Goal: Task Accomplishment & Management: Use online tool/utility

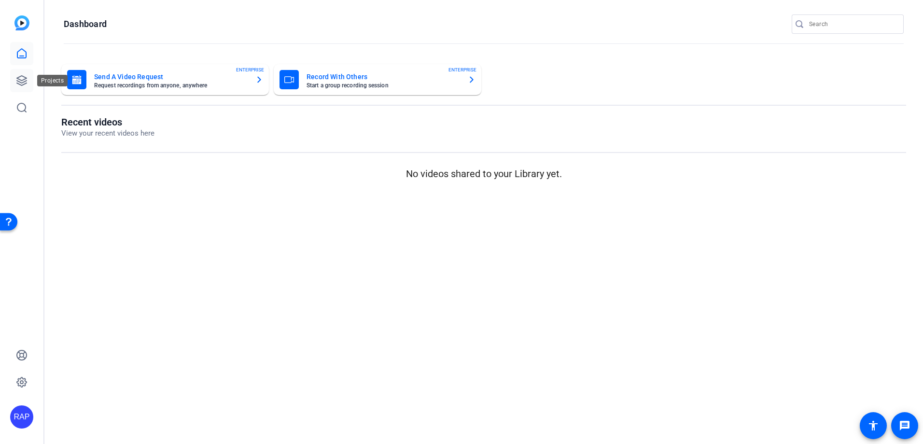
click at [19, 79] on icon at bounding box center [22, 81] width 12 height 12
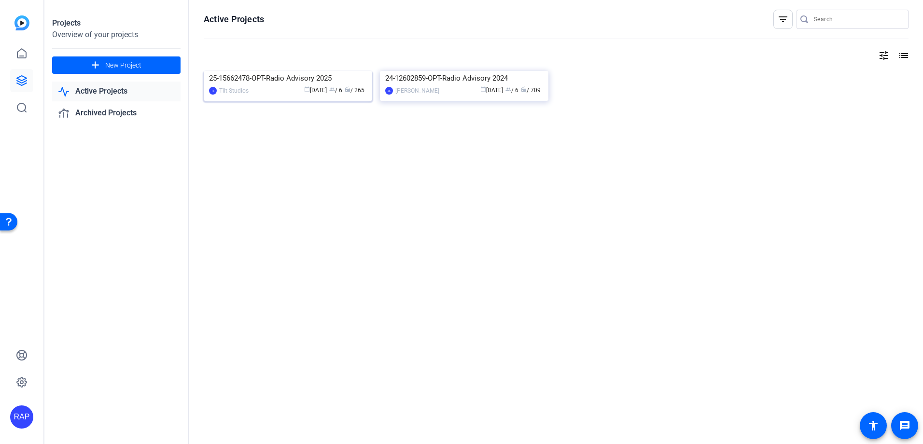
click at [250, 71] on img at bounding box center [288, 71] width 168 height 0
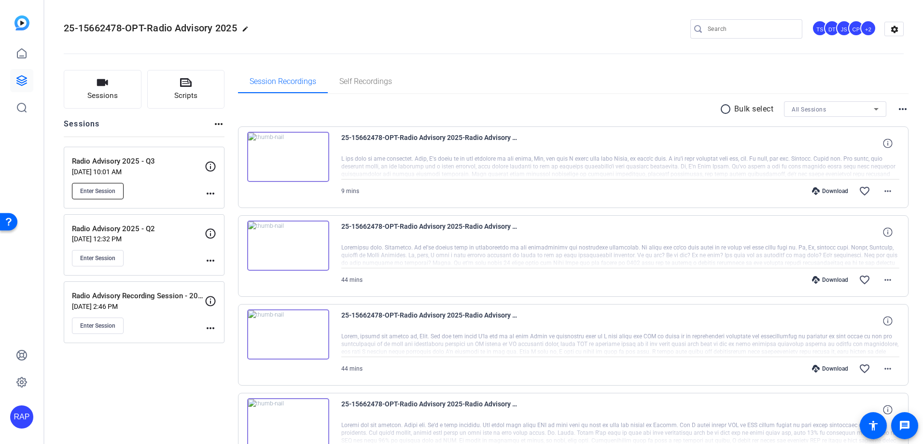
click at [103, 192] on span "Enter Session" at bounding box center [97, 191] width 35 height 8
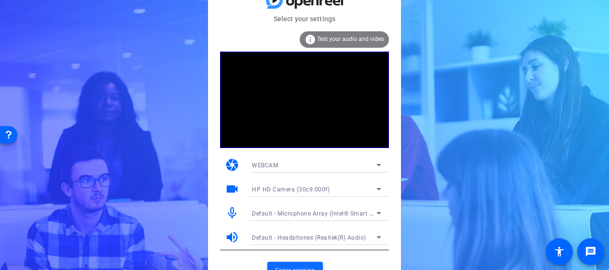
scroll to position [13, 0]
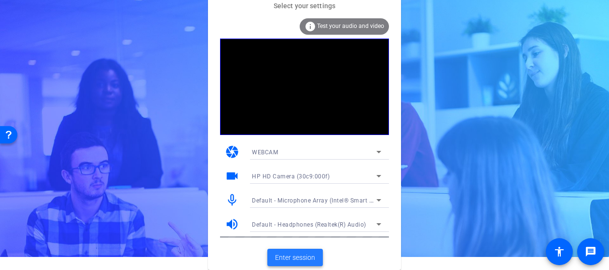
click at [295, 250] on span at bounding box center [295, 257] width 56 height 23
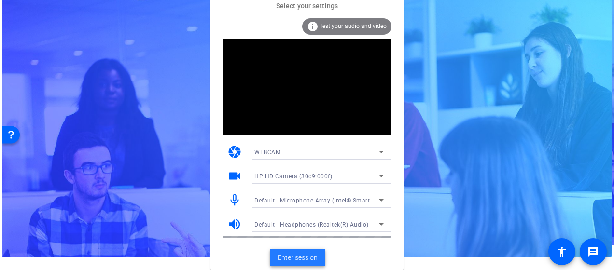
scroll to position [0, 0]
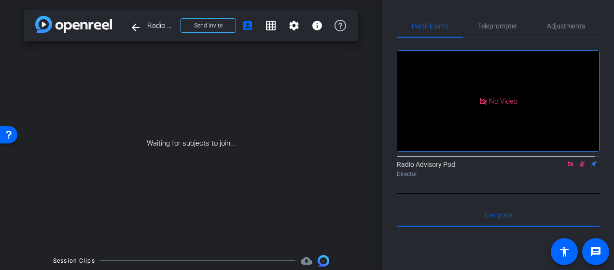
click at [568, 167] on icon at bounding box center [570, 163] width 5 height 5
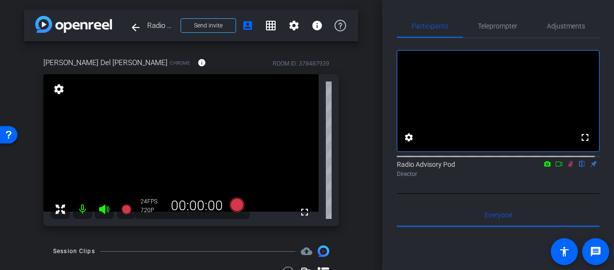
click at [568, 167] on icon at bounding box center [570, 164] width 5 height 6
click at [13, 232] on div "arrow_back Radio Advisory 2025 - Q3 Back to project Send invite account_box gri…" at bounding box center [191, 135] width 382 height 270
click at [13, 220] on div "arrow_back Radio Advisory 2025 - Q3 Back to project Send invite account_box gri…" at bounding box center [191, 135] width 382 height 270
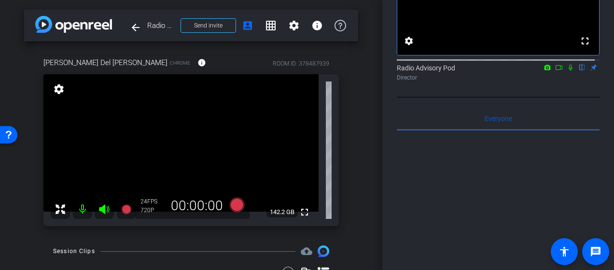
click at [30, 206] on div "[PERSON_NAME] Del [PERSON_NAME] Chrome info ROOM ID: 378487939 fullscreen setti…" at bounding box center [191, 139] width 334 height 194
click at [228, 243] on div "arrow_back Radio Advisory 2025 - Q3 Back to project Send invite account_box gri…" at bounding box center [191, 135] width 382 height 270
click at [234, 206] on icon at bounding box center [237, 205] width 14 height 14
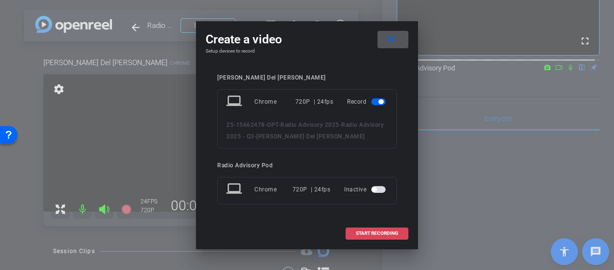
click at [377, 234] on span "START RECORDING" at bounding box center [377, 233] width 42 height 5
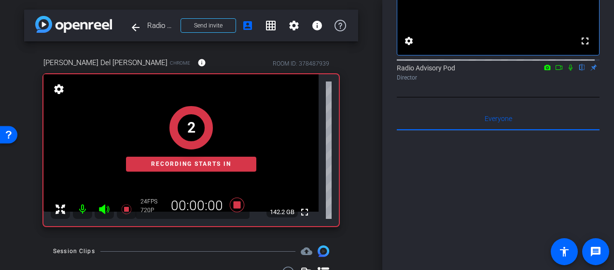
click at [567, 71] on icon at bounding box center [571, 67] width 8 height 7
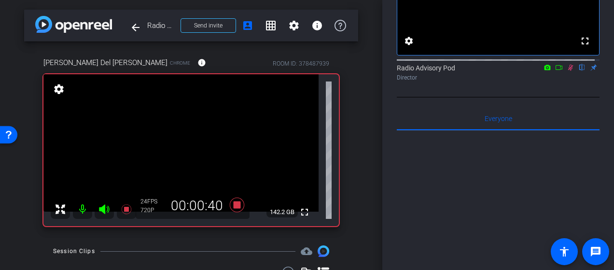
drag, startPoint x: 564, startPoint y: 75, endPoint x: 597, endPoint y: 120, distance: 55.8
click at [567, 71] on icon at bounding box center [571, 67] width 8 height 7
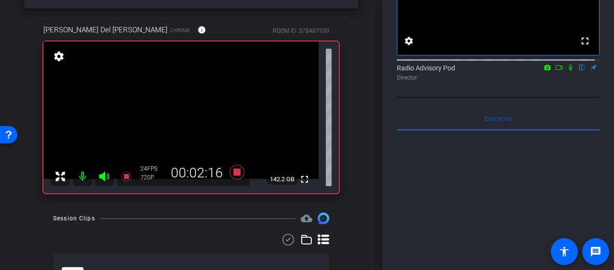
scroll to position [48, 0]
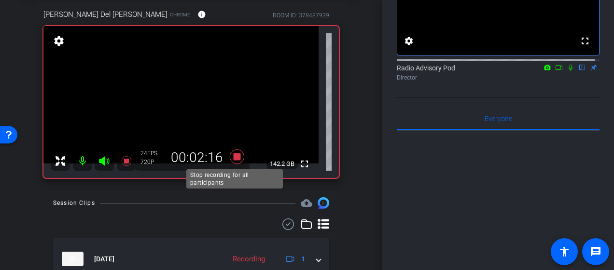
click at [236, 158] on icon at bounding box center [237, 157] width 14 height 14
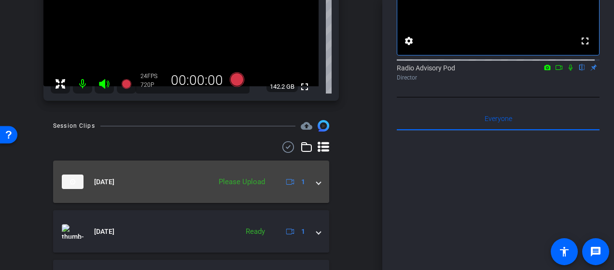
scroll to position [97, 0]
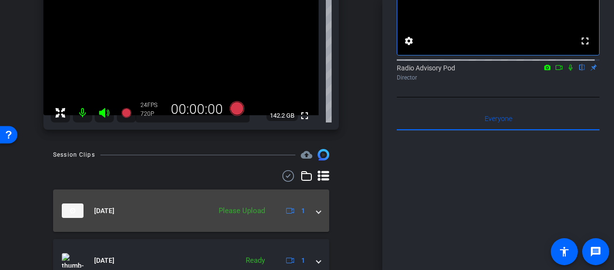
click at [209, 219] on mat-expansion-panel-header "[DATE] Please Upload 1" at bounding box center [191, 211] width 276 height 42
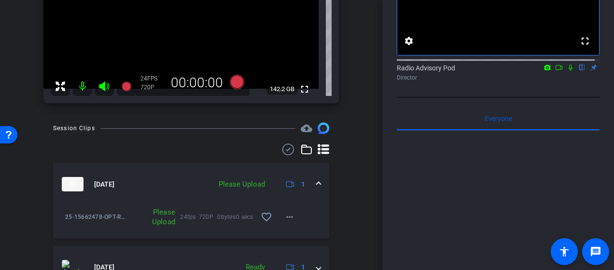
scroll to position [145, 0]
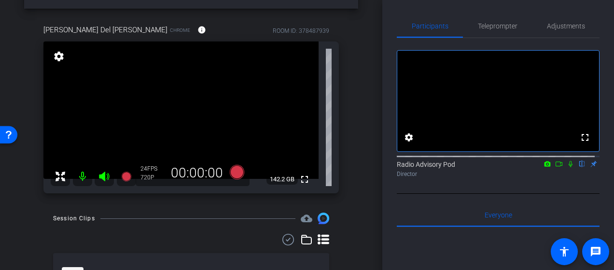
scroll to position [48, 0]
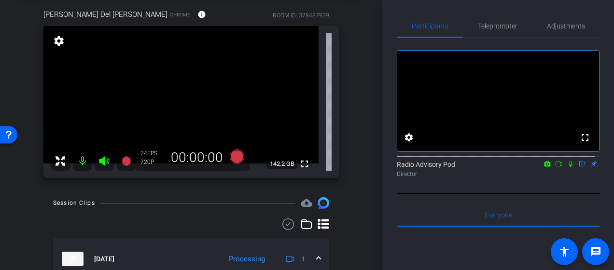
click at [20, 216] on div "arrow_back Radio Advisory 2025 - Q3 Back to project Send invite account_box gri…" at bounding box center [191, 87] width 382 height 270
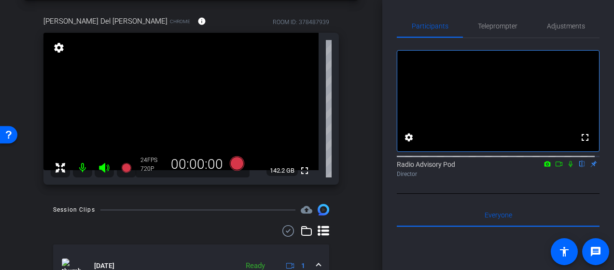
scroll to position [0, 0]
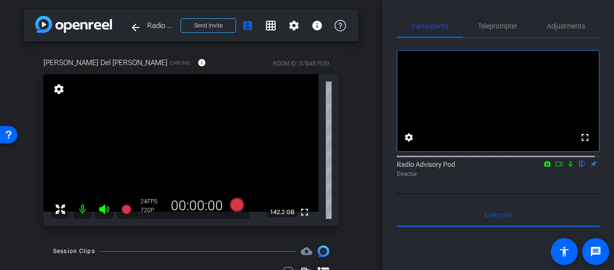
click at [364, 121] on div "arrow_back Radio Advisory 2025 - Q3 Back to project Send invite account_box gri…" at bounding box center [191, 135] width 382 height 270
click at [365, 139] on div "arrow_back Radio Advisory 2025 - Q3 Back to project Send invite account_box gri…" at bounding box center [191, 135] width 382 height 270
click at [28, 208] on div "[PERSON_NAME] Del [PERSON_NAME] Chrome info ROOM ID: 378487939 fullscreen setti…" at bounding box center [191, 139] width 334 height 194
click at [7, 213] on div "arrow_back Radio Advisory 2025 - Q3 Back to project Send invite account_box gri…" at bounding box center [191, 135] width 382 height 270
click at [367, 120] on div "arrow_back Radio Advisory 2025 - Q3 Back to project Send invite account_box gri…" at bounding box center [191, 135] width 382 height 270
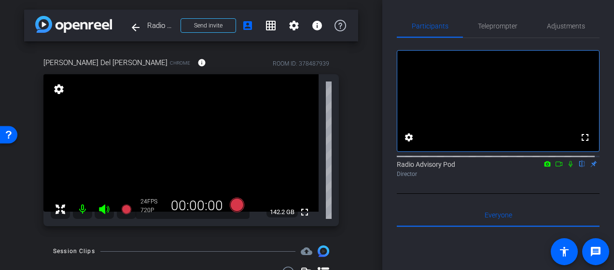
click at [13, 210] on div "arrow_back Radio Advisory 2025 - Q3 Back to project Send invite account_box gri…" at bounding box center [191, 135] width 382 height 270
click at [23, 214] on div "arrow_back Radio Advisory 2025 - Q3 Back to project Send invite account_box gri…" at bounding box center [191, 135] width 382 height 270
drag, startPoint x: 37, startPoint y: 188, endPoint x: 24, endPoint y: 191, distance: 13.3
click at [29, 191] on div "[PERSON_NAME] Del [PERSON_NAME] Chrome info ROOM ID: 378487939 fullscreen setti…" at bounding box center [191, 139] width 334 height 194
click at [20, 191] on div "arrow_back Radio Advisory 2025 - Q3 Back to project Send invite account_box gri…" at bounding box center [191, 135] width 382 height 270
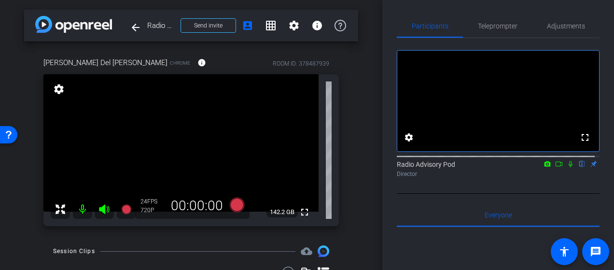
click at [7, 199] on div "arrow_back Radio Advisory 2025 - Q3 Back to project Send invite account_box gri…" at bounding box center [191, 135] width 382 height 270
click at [20, 202] on div "arrow_back Radio Advisory 2025 - Q3 Back to project Send invite account_box gri…" at bounding box center [191, 135] width 382 height 270
click at [353, 111] on div "arrow_back Radio Advisory 2025 - Q3 Back to project Send invite account_box gri…" at bounding box center [191, 135] width 382 height 270
drag, startPoint x: 358, startPoint y: 112, endPoint x: 376, endPoint y: 52, distance: 62.7
click at [355, 102] on div "arrow_back Radio Advisory 2025 - Q3 Back to project Send invite account_box gri…" at bounding box center [191, 135] width 382 height 270
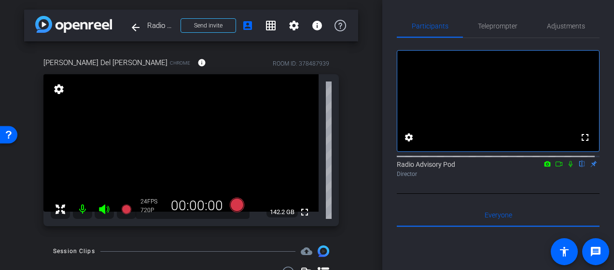
click at [375, 118] on div "arrow_back Radio Advisory 2025 - Q3 Back to project Send invite account_box gri…" at bounding box center [191, 135] width 382 height 270
click at [371, 95] on div "arrow_back Radio Advisory 2025 - Q3 Back to project Send invite account_box gri…" at bounding box center [191, 135] width 382 height 270
click at [371, 96] on div "arrow_back Radio Advisory 2025 - Q3 Back to project Send invite account_box gri…" at bounding box center [191, 135] width 382 height 270
click at [355, 140] on div "arrow_back Radio Advisory 2025 - Q3 Back to project Send invite account_box gri…" at bounding box center [191, 135] width 382 height 270
click at [7, 180] on div "arrow_back Radio Advisory 2025 - Q3 Back to project Send invite account_box gri…" at bounding box center [191, 135] width 382 height 270
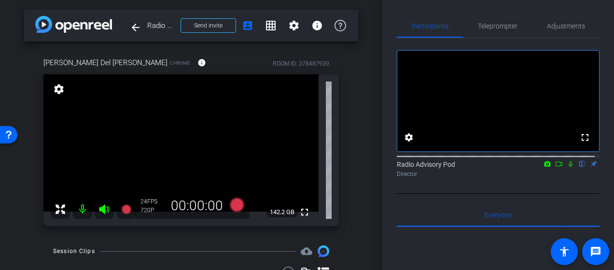
click at [10, 210] on div "arrow_back Radio Advisory 2025 - Q3 Back to project Send invite account_box gri…" at bounding box center [191, 135] width 382 height 270
click at [25, 190] on div "[PERSON_NAME] Del [PERSON_NAME] Chrome info ROOM ID: 378487939 fullscreen setti…" at bounding box center [191, 139] width 334 height 194
